Goal: Task Accomplishment & Management: Manage account settings

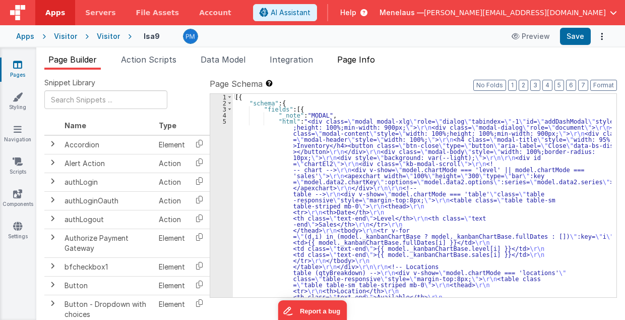
click at [352, 55] on span "Page Info" at bounding box center [356, 59] width 38 height 10
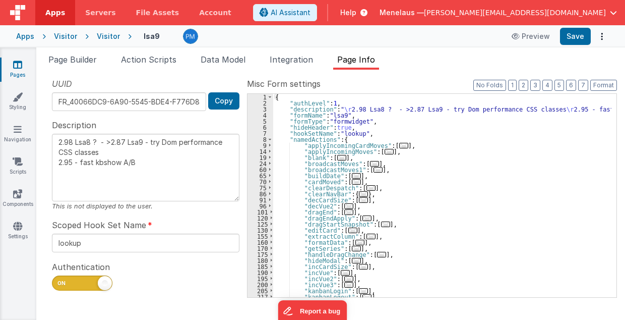
click at [138, 171] on textarea "2.98 Lsa8 ? - >2.87 Lsa9 - try Dom performance CSS classes 2.95 - fast kbshow A…" at bounding box center [146, 168] width 188 height 68
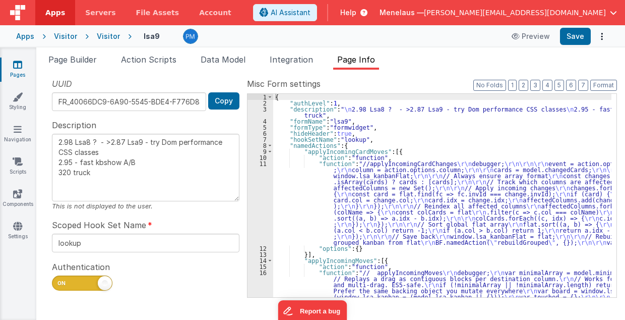
click at [161, 183] on textarea "2.98 Lsa8 ? - >2.87 Lsa9 - try Dom performance CSS classes 2.95 - fast kbshow A…" at bounding box center [146, 168] width 188 height 68
click at [189, 180] on textarea "2.98 Lsa8 ? - >2.87 Lsa9 - try Dom performance CSS classes 2.95 - fast kbshow A…" at bounding box center [146, 168] width 188 height 68
type textarea "2.98 Lsa8 ? - >2.87 Lsa9 - try Dom performance CSS classes 2.95 - fast kbshow A…"
click at [238, 60] on span "Data Model" at bounding box center [223, 59] width 45 height 10
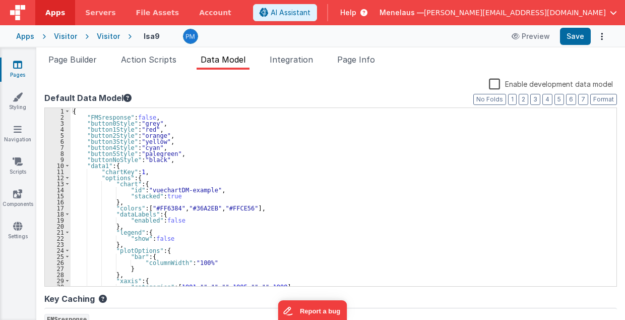
click at [491, 84] on label "Enable development data model" at bounding box center [551, 84] width 124 height 12
click at [0, 0] on input "Enable development data model" at bounding box center [0, 0] width 0 height 0
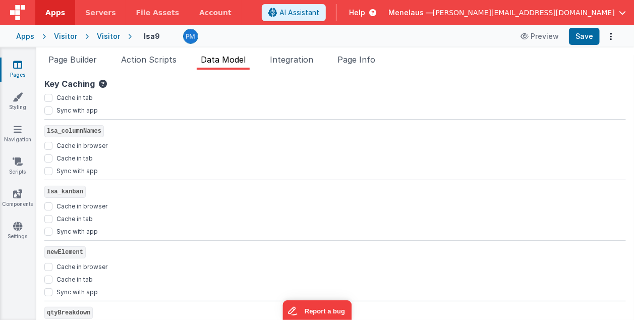
scroll to position [1300, 0]
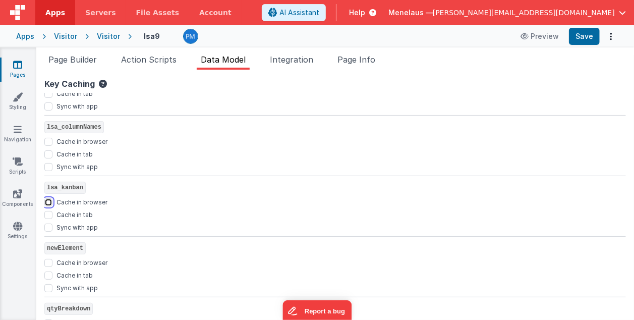
click at [48, 200] on input "Cache in browser" at bounding box center [48, 202] width 8 height 8
checkbox input "true"
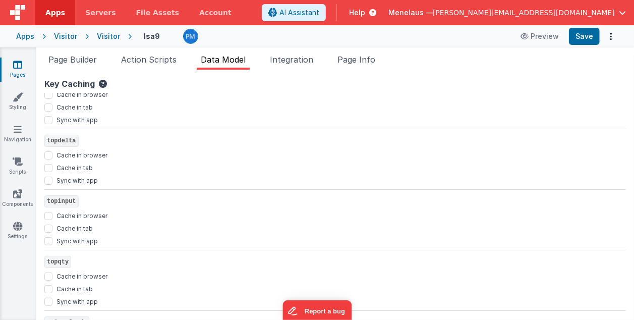
scroll to position [2718, 0]
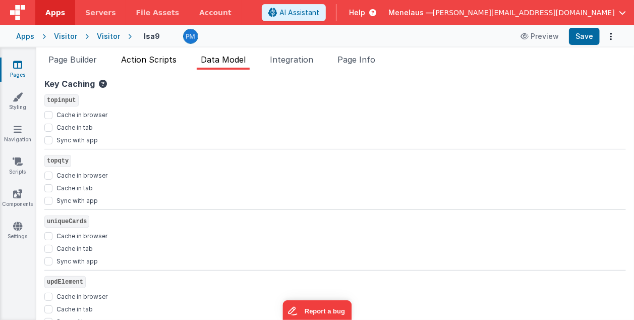
click at [161, 58] on span "Action Scripts" at bounding box center [148, 59] width 55 height 10
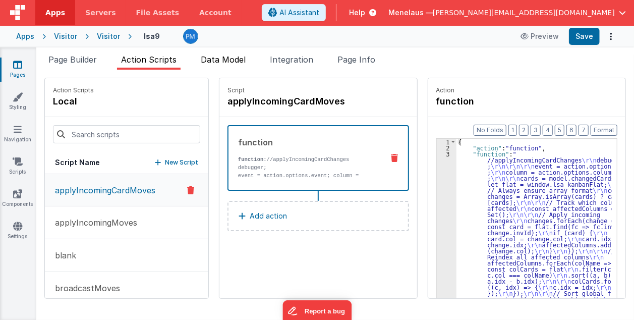
click at [226, 58] on span "Data Model" at bounding box center [223, 59] width 45 height 10
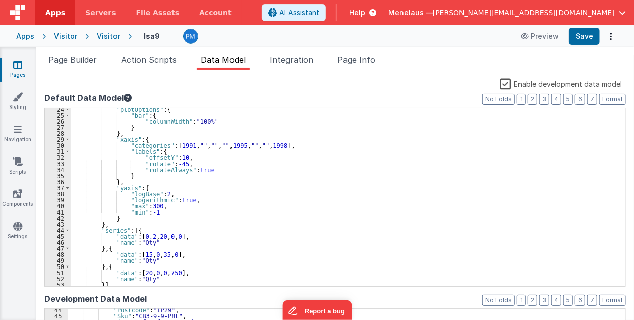
scroll to position [141, 0]
click at [533, 100] on button "2" at bounding box center [532, 99] width 10 height 11
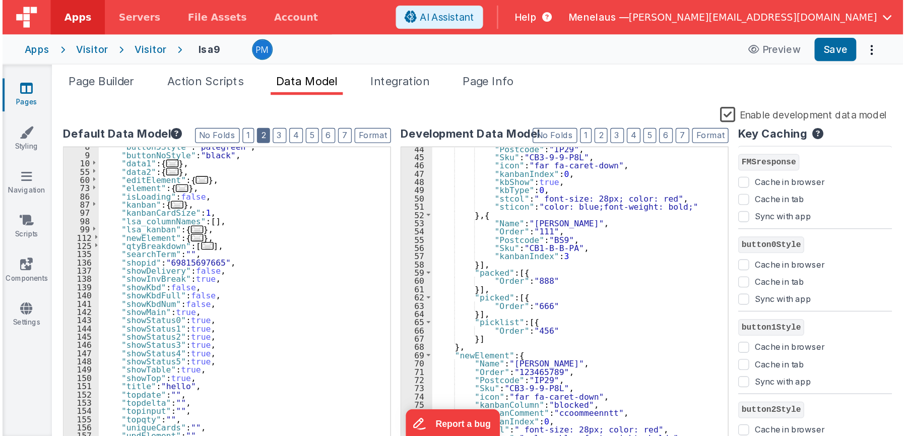
scroll to position [274, 0]
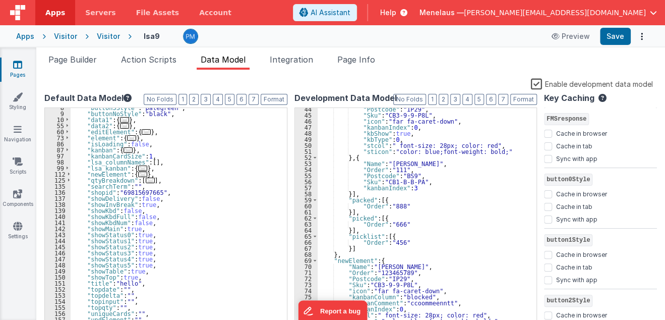
click at [414, 68] on ul "Page Builder Action Scripts Data Model Integration Page Info" at bounding box center [350, 61] width 629 height 16
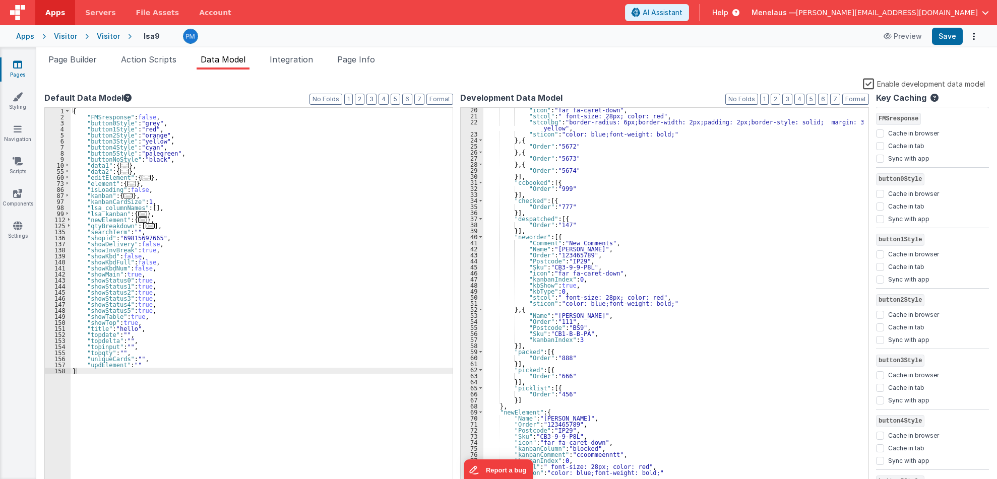
scroll to position [116, 0]
click at [625, 83] on label "Enable development data model" at bounding box center [924, 84] width 122 height 12
click at [0, 0] on input "Enable development data model" at bounding box center [0, 0] width 0 height 0
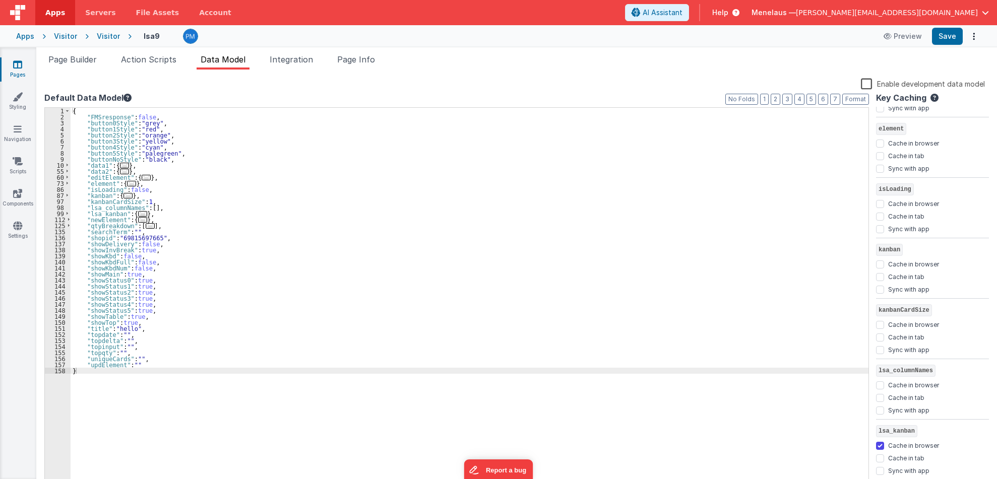
scroll to position [907, 0]
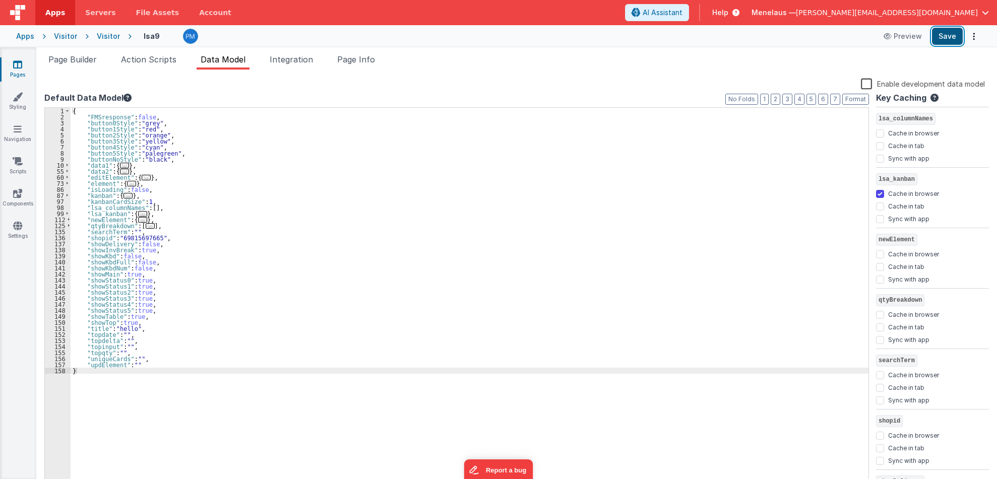
click at [625, 35] on button "Save" at bounding box center [947, 36] width 31 height 17
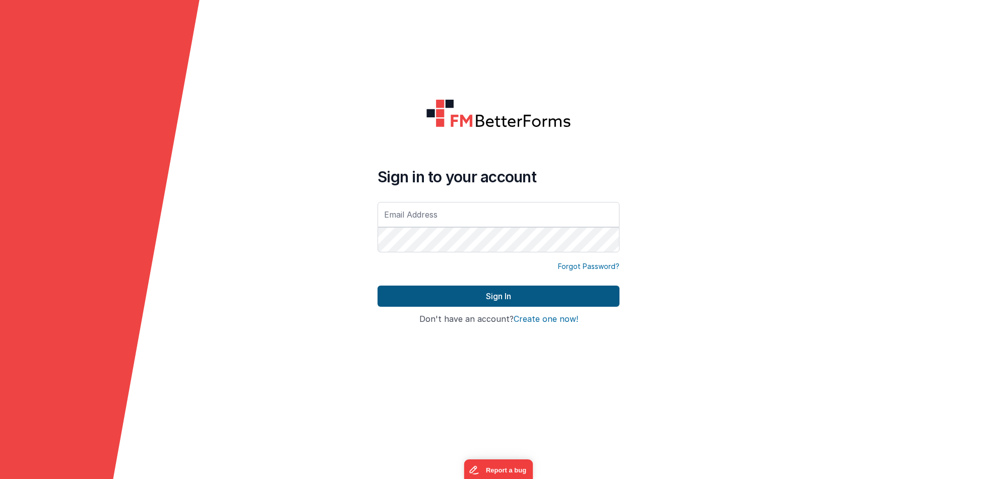
type input "[PERSON_NAME][EMAIL_ADDRESS][DOMAIN_NAME]"
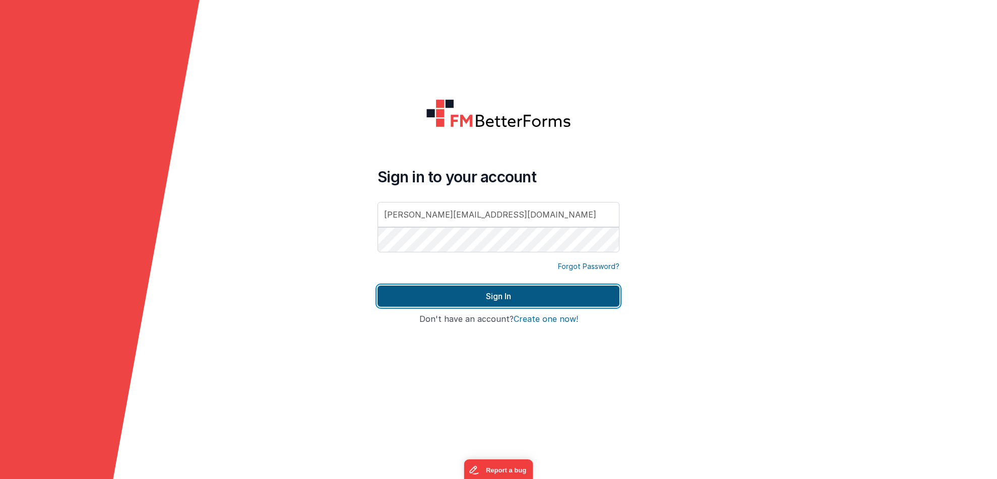
click at [480, 296] on button "Sign In" at bounding box center [499, 296] width 242 height 21
